Goal: Answer question/provide support: Share knowledge or assist other users

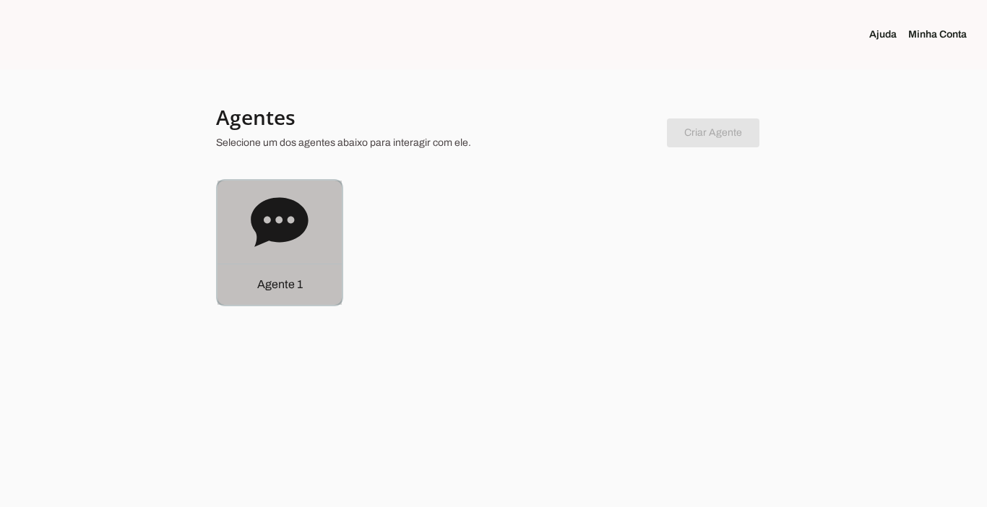
click at [300, 293] on div "Agente 1" at bounding box center [280, 284] width 124 height 41
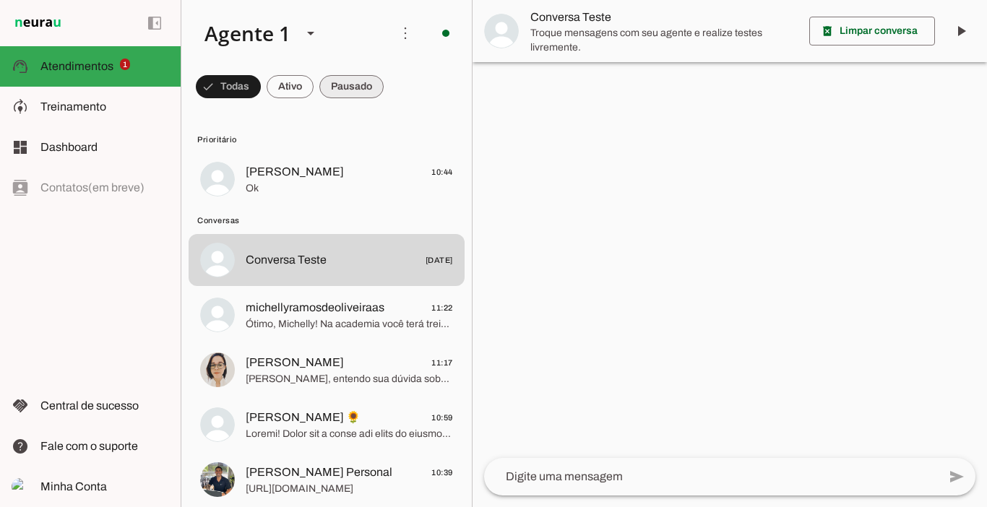
click at [261, 88] on span at bounding box center [228, 86] width 65 height 35
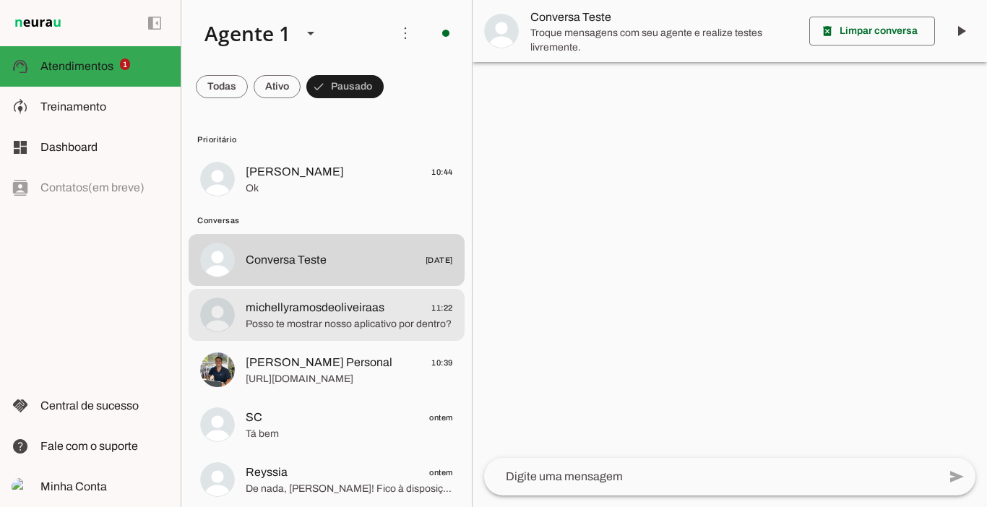
click at [297, 205] on md-item "michellyramosdeoliveiraas 11:22 Posso te mostrar nosso aplicativo por dentro?" at bounding box center [327, 179] width 276 height 52
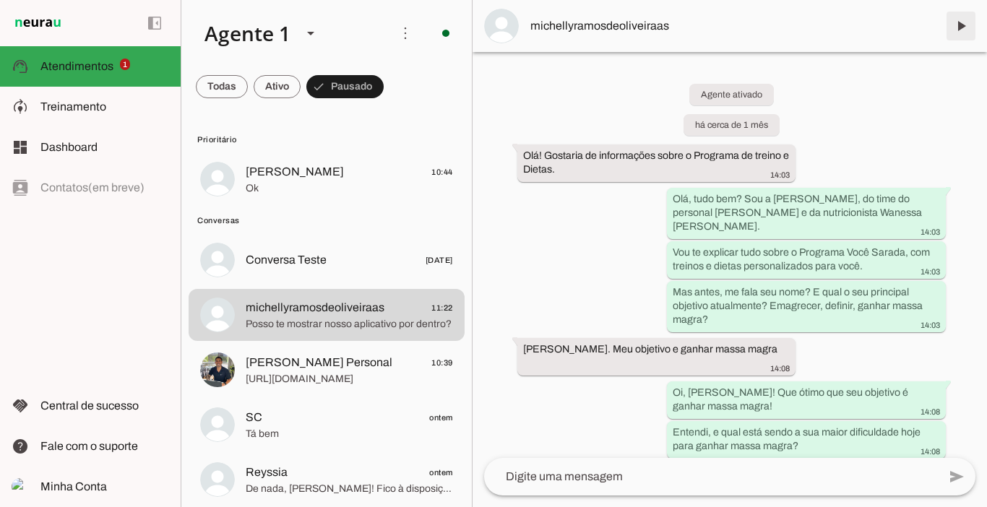
click at [960, 20] on span at bounding box center [961, 26] width 35 height 35
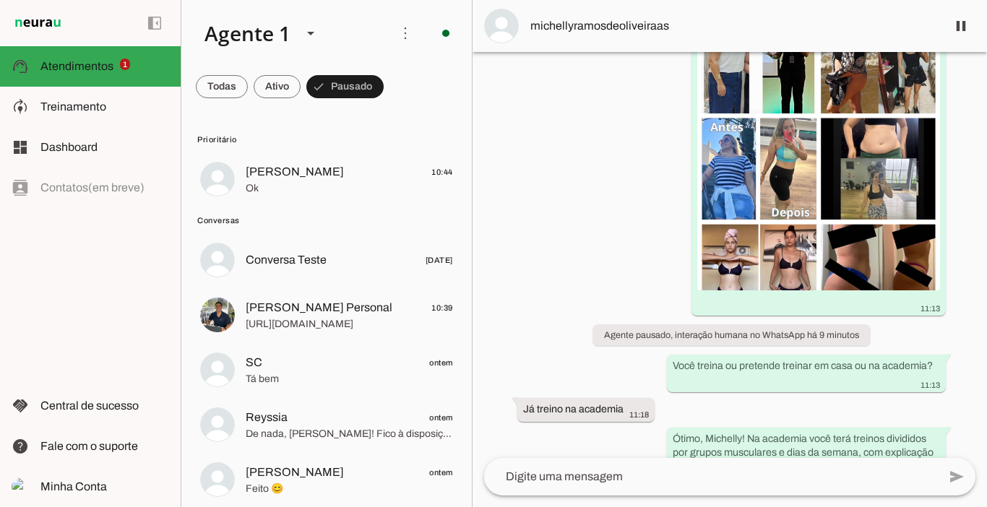
scroll to position [1790, 0]
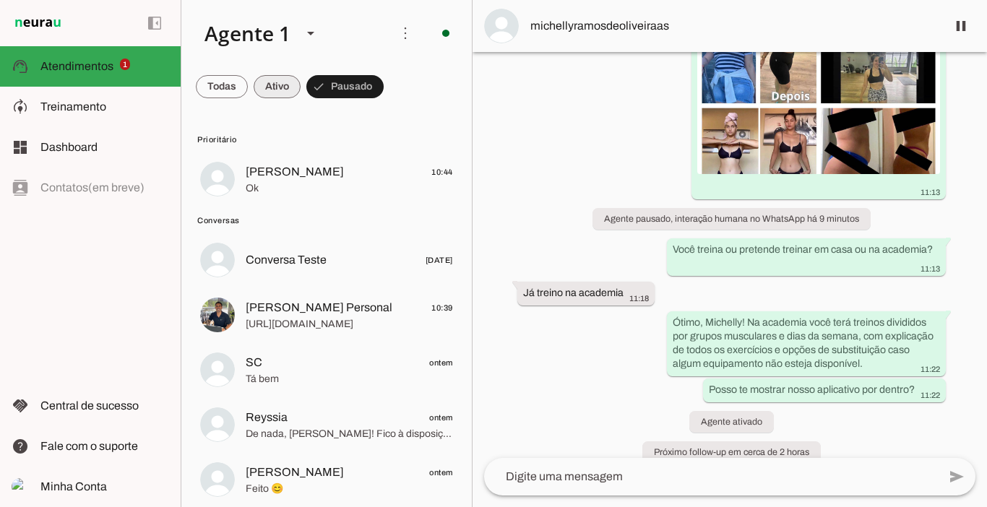
click at [248, 90] on span at bounding box center [222, 86] width 52 height 35
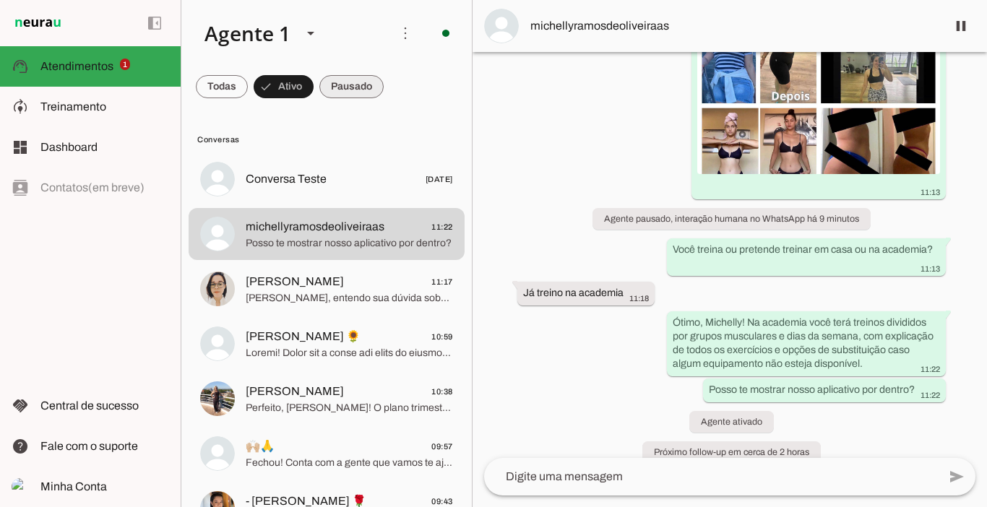
click at [248, 87] on span at bounding box center [222, 86] width 52 height 35
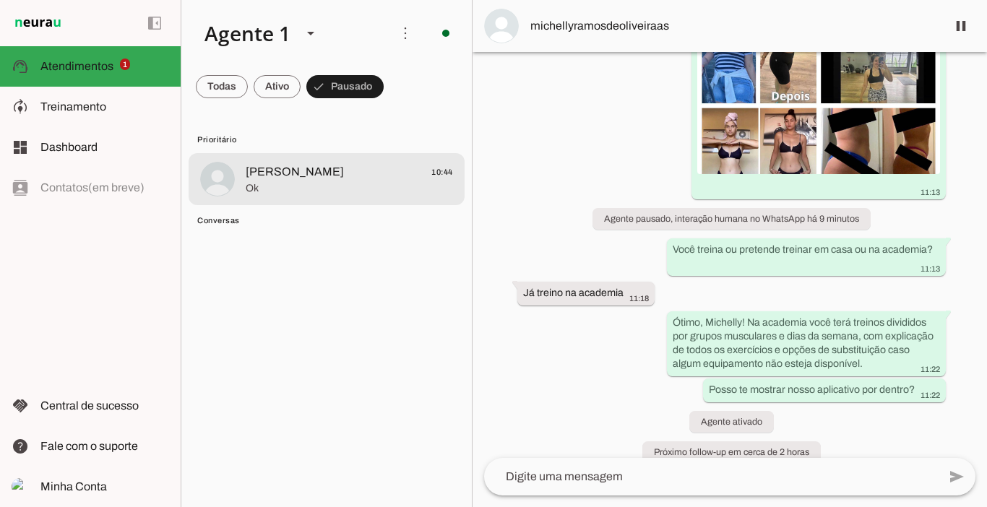
click at [285, 181] on span "Ok" at bounding box center [349, 188] width 207 height 14
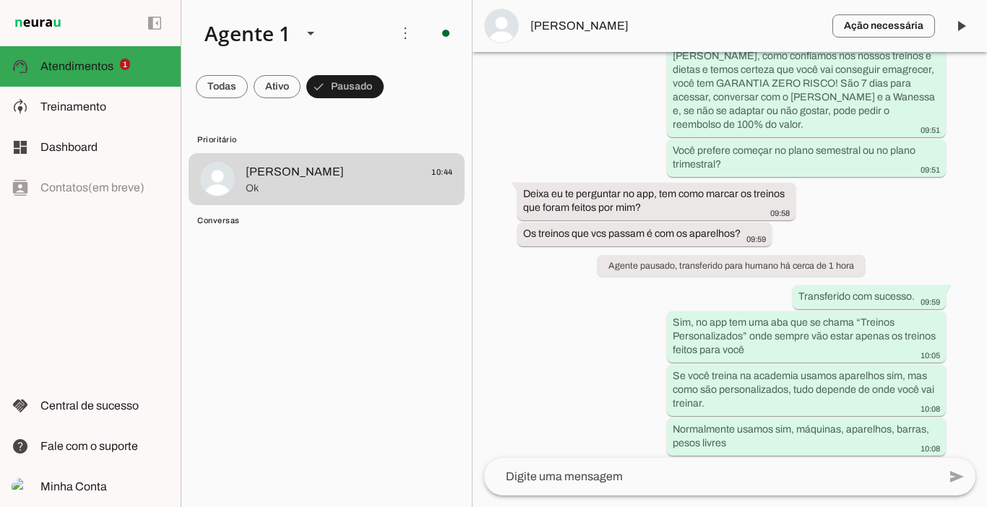
scroll to position [3063, 0]
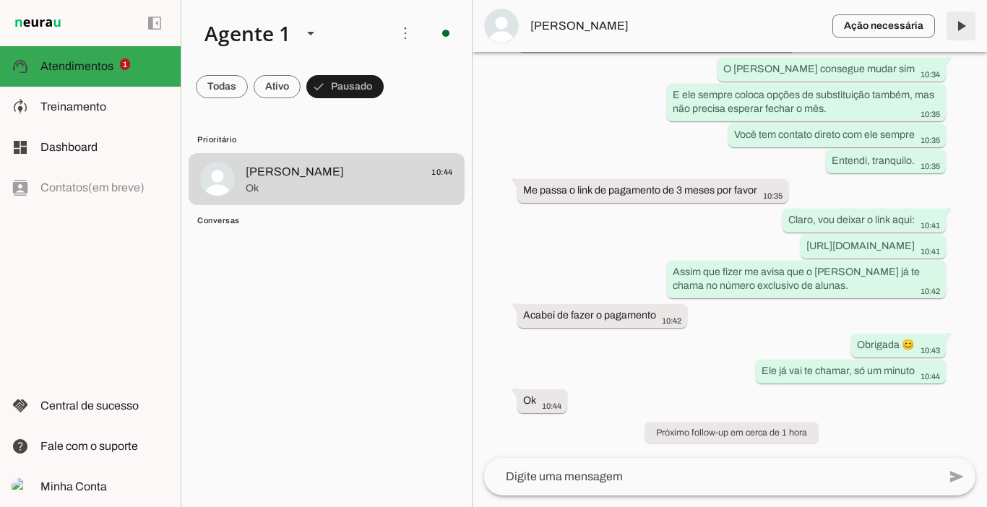
click at [958, 24] on span at bounding box center [961, 26] width 35 height 35
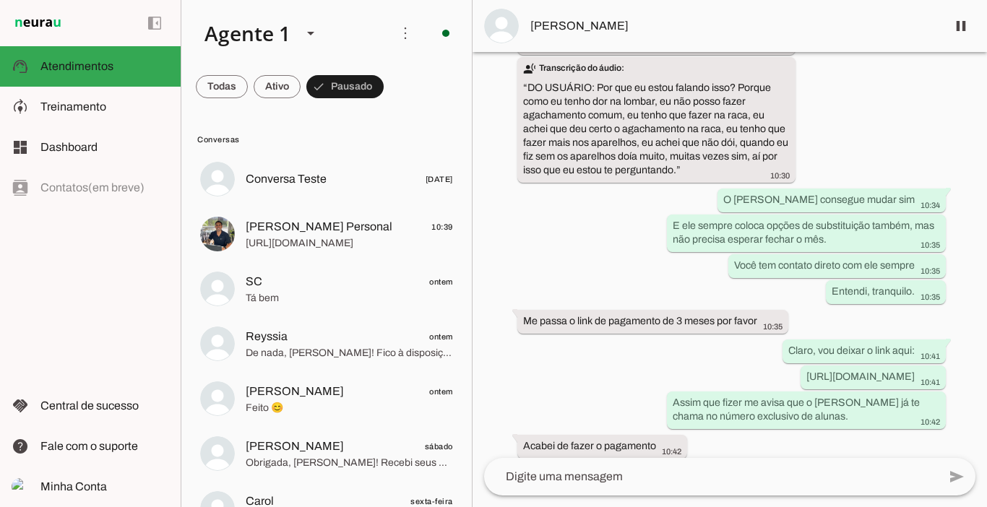
scroll to position [3060, 0]
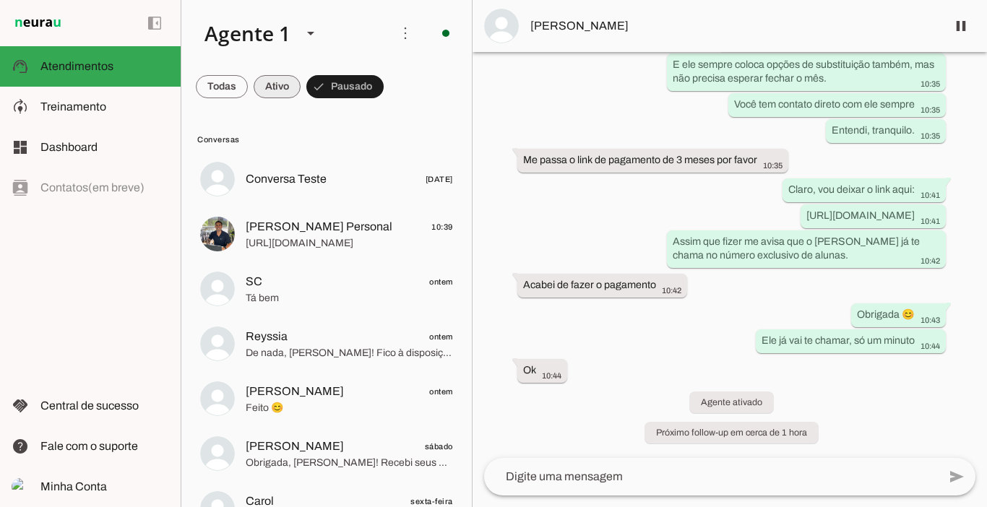
click at [248, 100] on span at bounding box center [222, 86] width 52 height 35
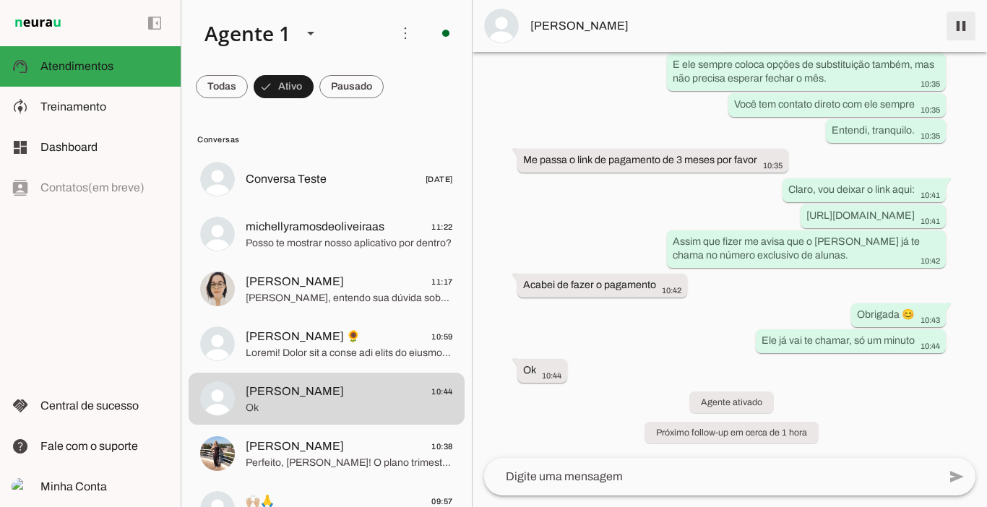
click at [963, 30] on span at bounding box center [961, 26] width 35 height 35
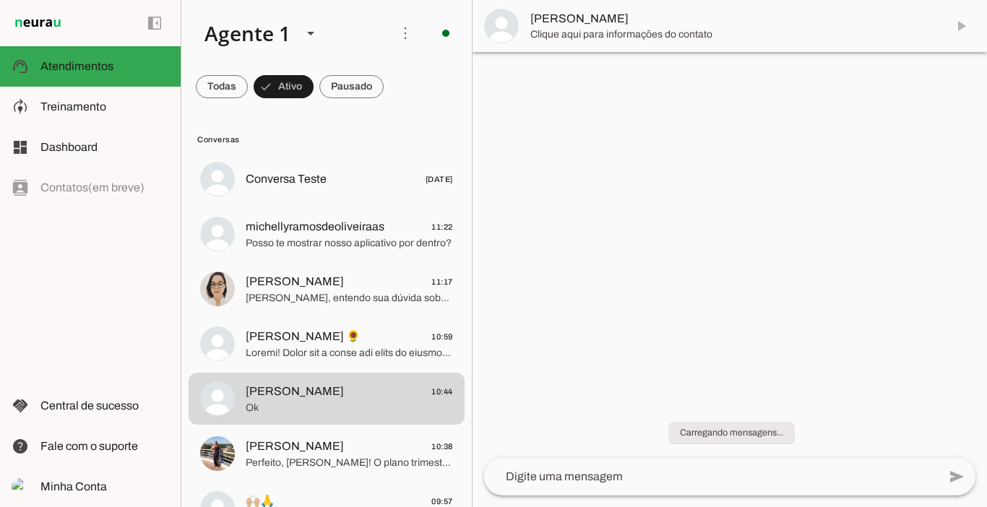
scroll to position [0, 0]
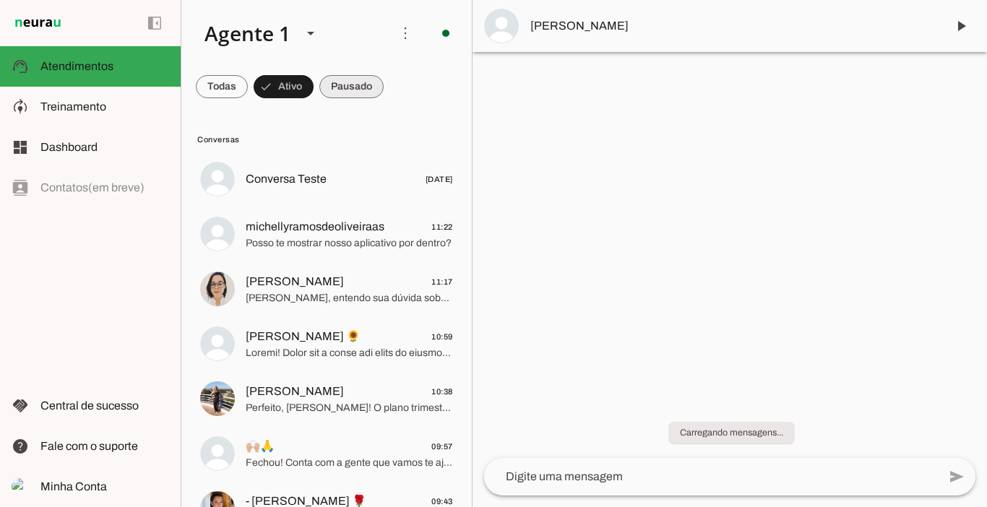
click at [248, 88] on span at bounding box center [222, 86] width 52 height 35
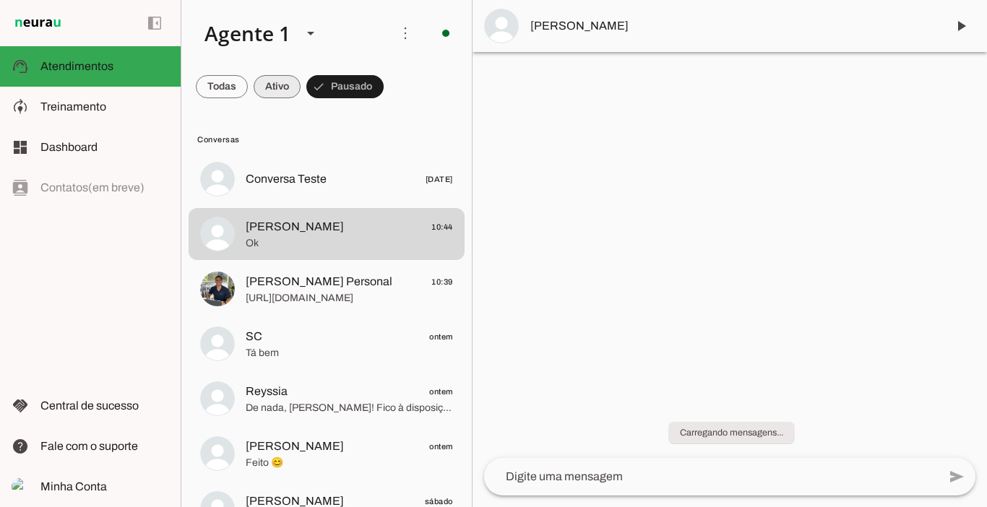
click at [248, 84] on span at bounding box center [222, 86] width 52 height 35
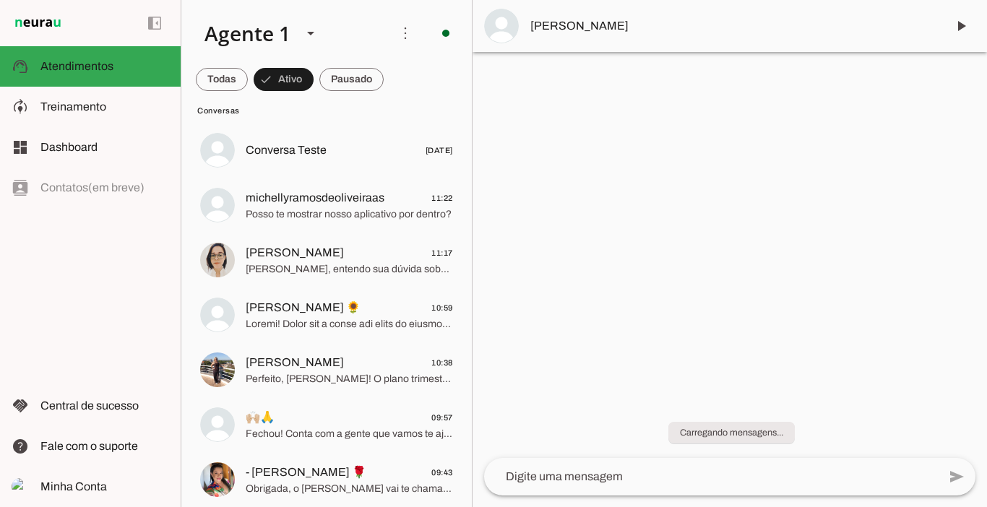
scroll to position [58, 0]
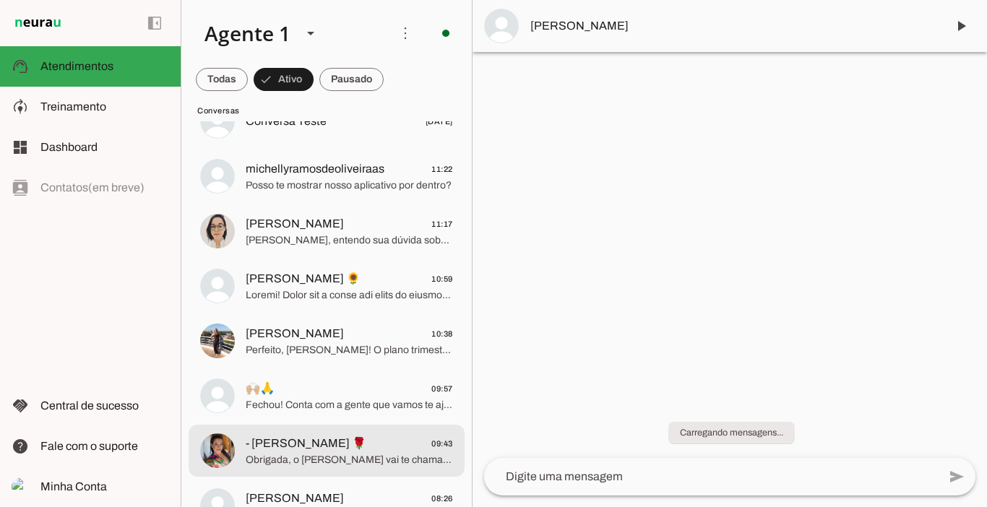
click at [342, 465] on span "Obrigada, o [PERSON_NAME] vai te chamar, só um minutinho" at bounding box center [349, 460] width 207 height 14
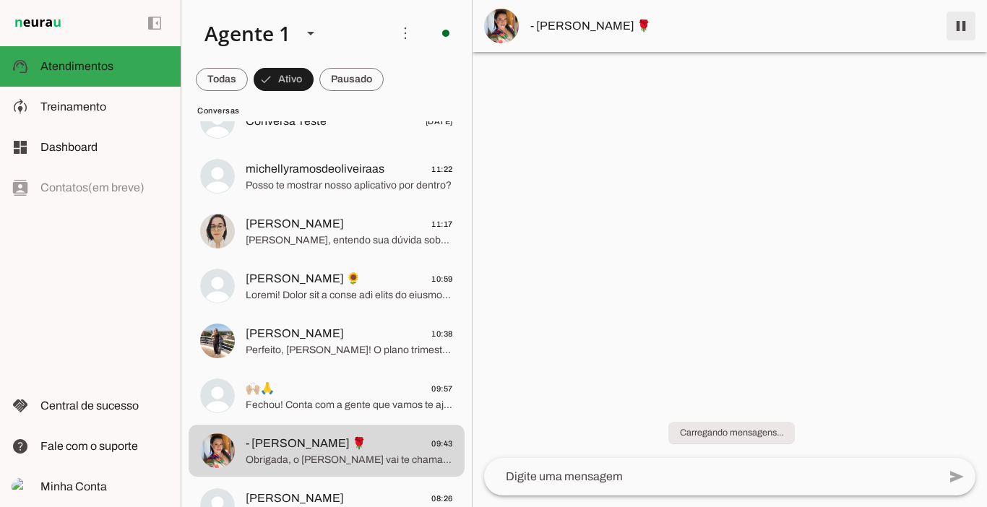
click at [958, 29] on span at bounding box center [961, 26] width 35 height 35
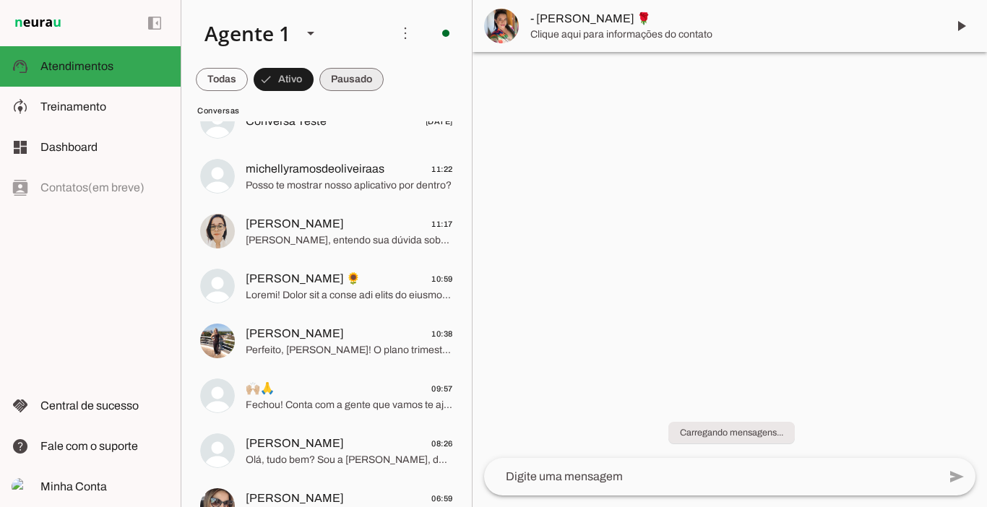
click at [248, 79] on span at bounding box center [222, 79] width 52 height 35
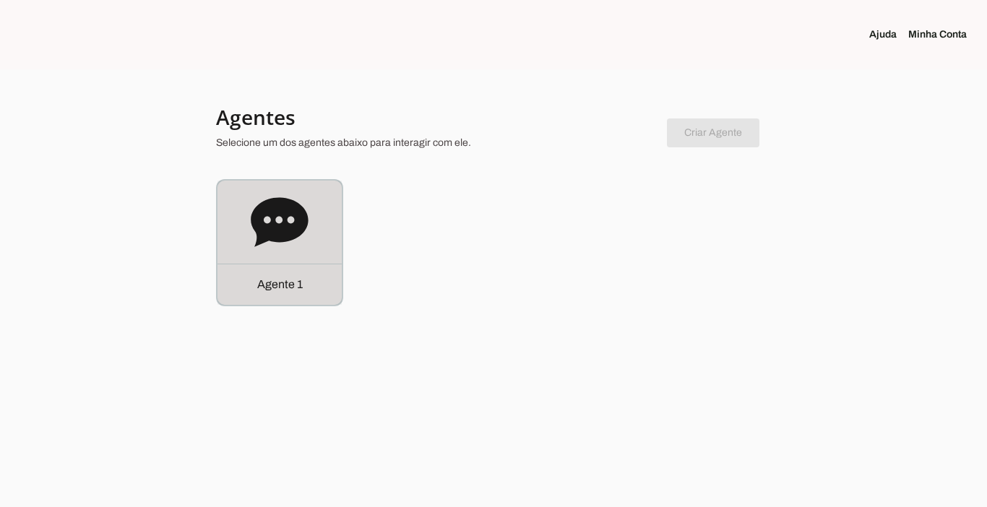
click at [287, 264] on div "Agente 1" at bounding box center [280, 284] width 124 height 41
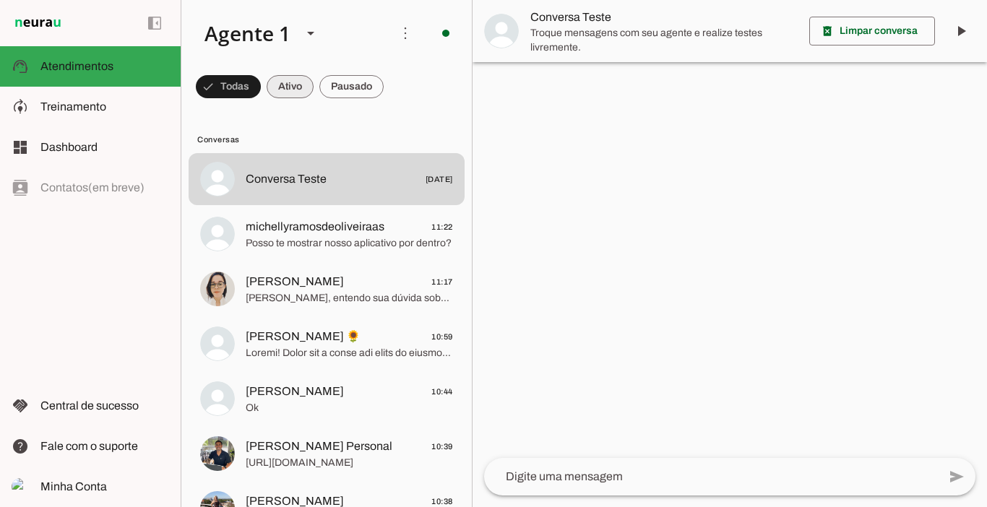
click at [261, 89] on span at bounding box center [228, 86] width 65 height 35
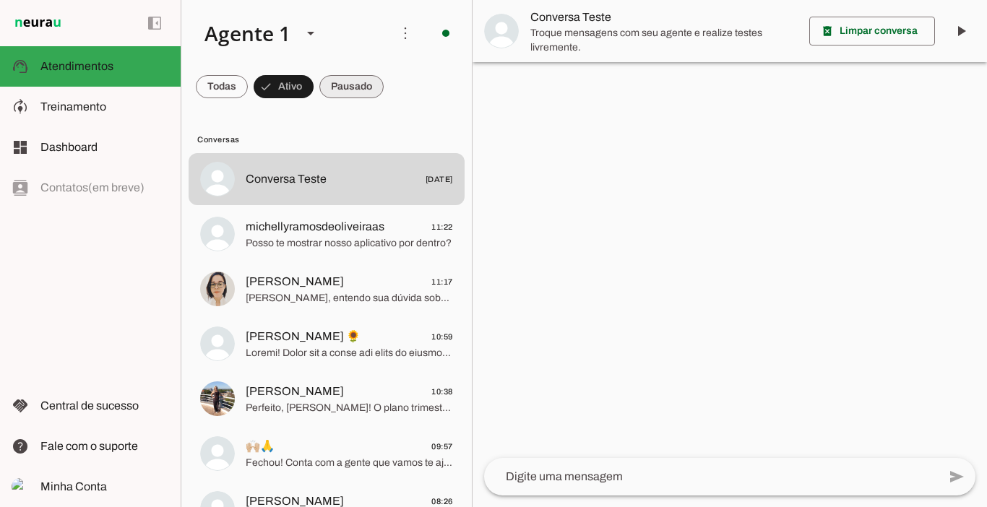
click at [248, 88] on span at bounding box center [222, 86] width 52 height 35
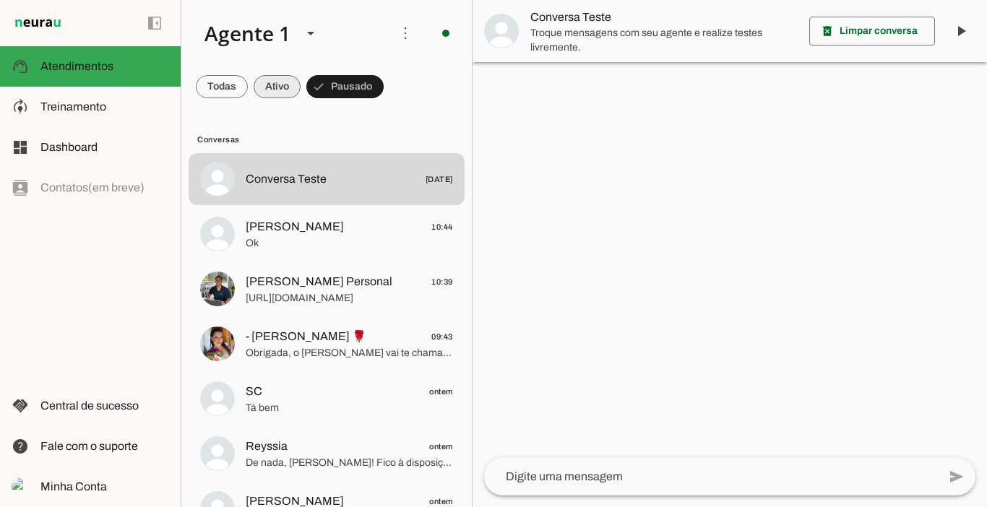
click at [248, 84] on span at bounding box center [222, 86] width 52 height 35
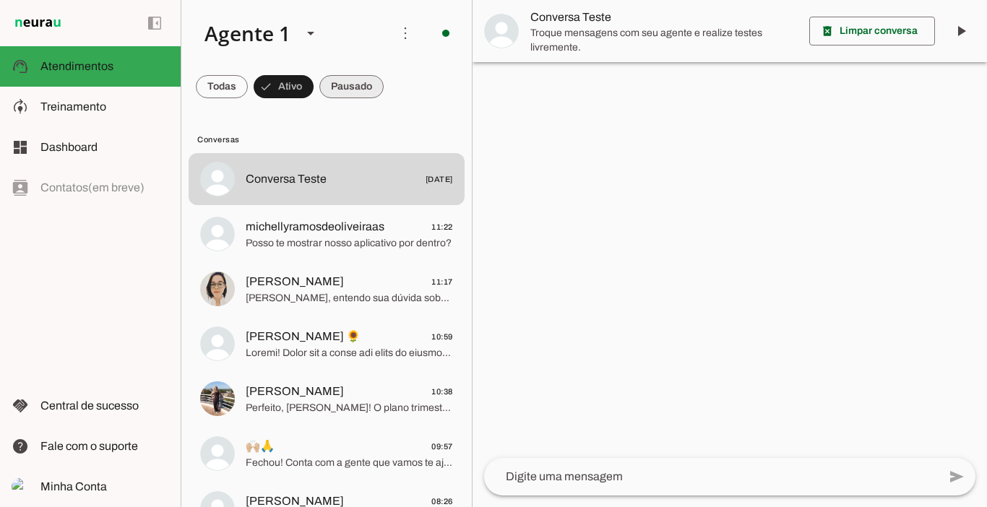
click at [248, 84] on span at bounding box center [222, 86] width 52 height 35
